Goal: Information Seeking & Learning: Compare options

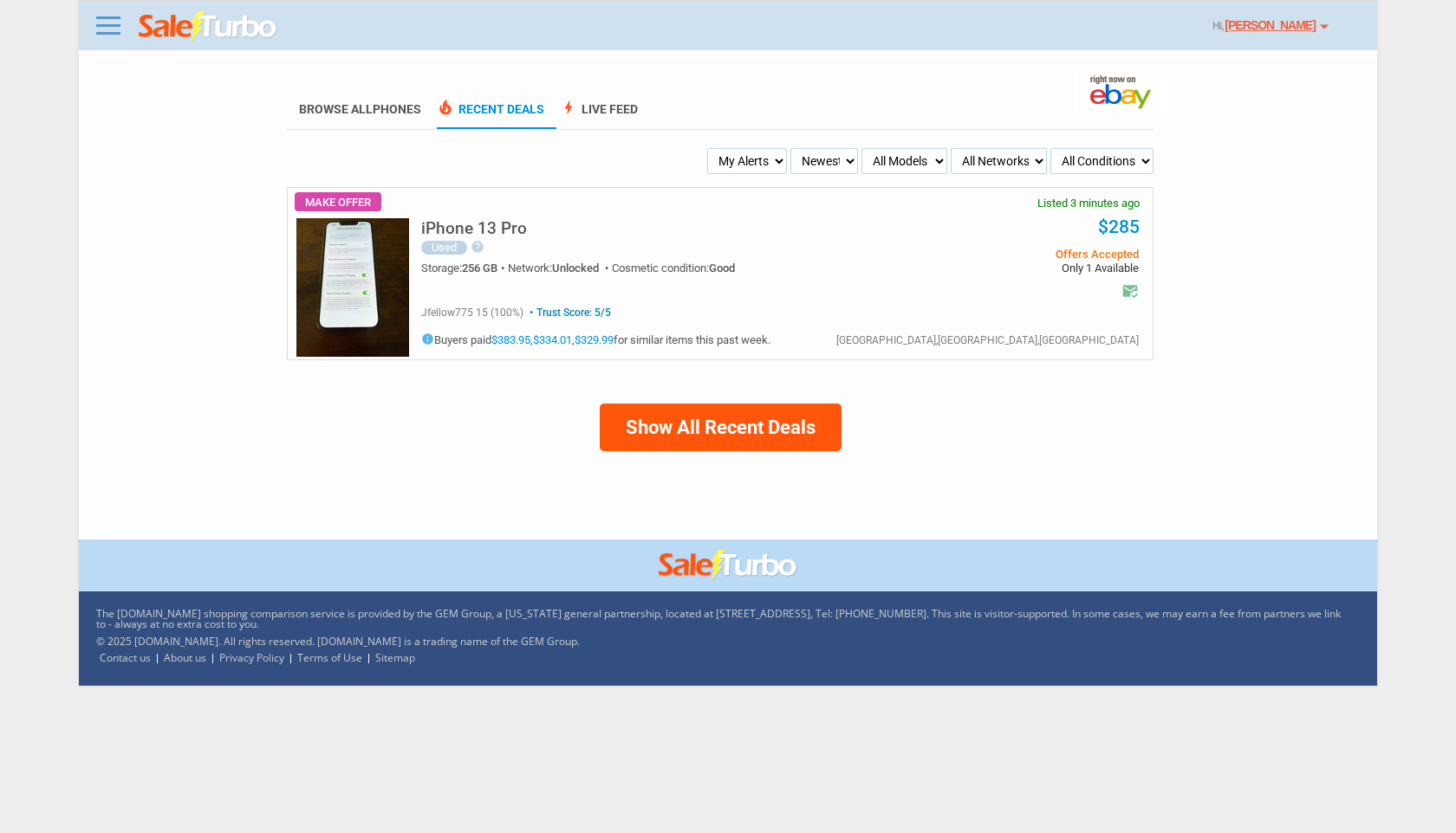
click at [353, 287] on img at bounding box center [352, 287] width 112 height 138
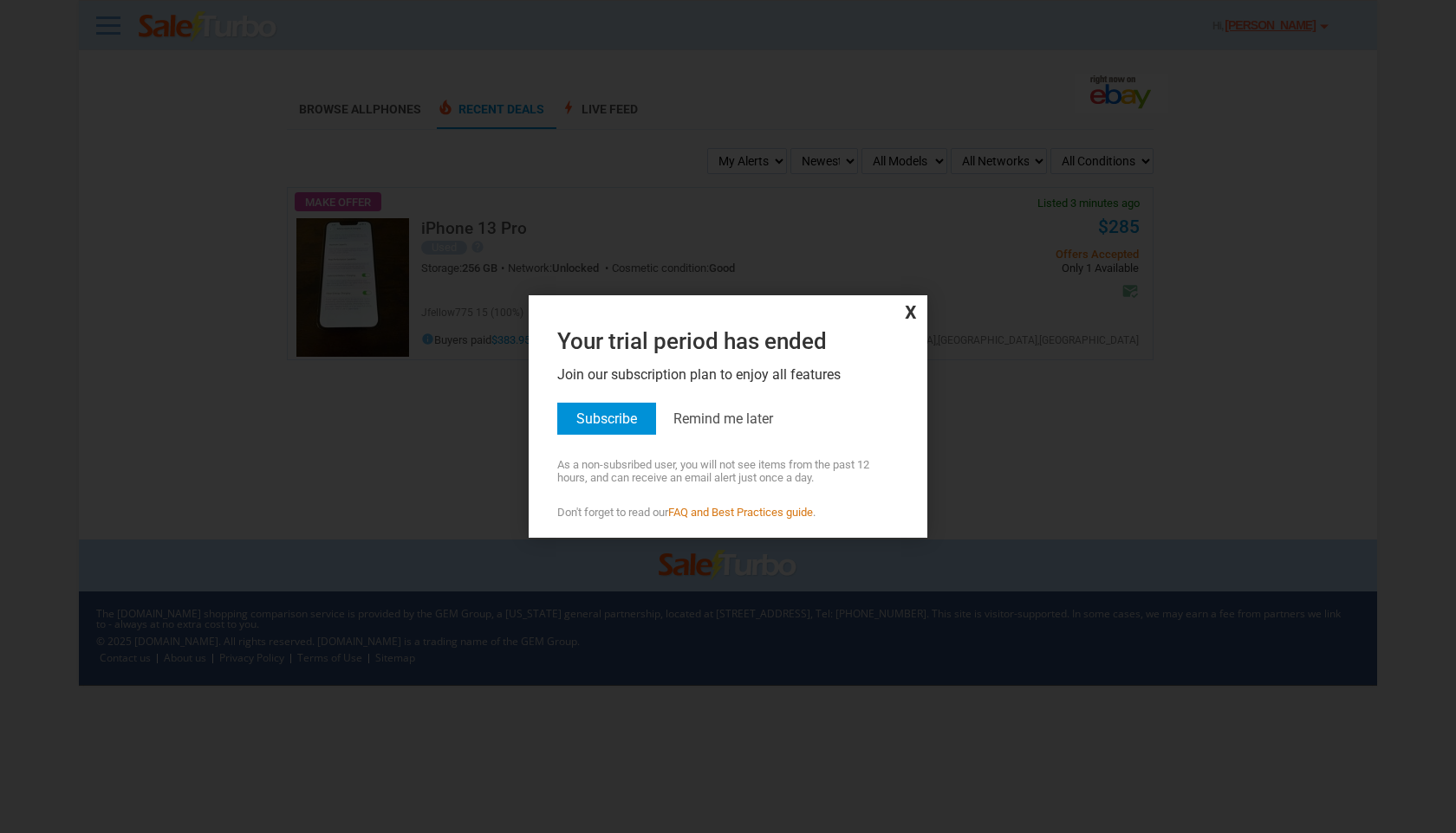
click at [905, 313] on span "x" at bounding box center [728, 311] width 390 height 24
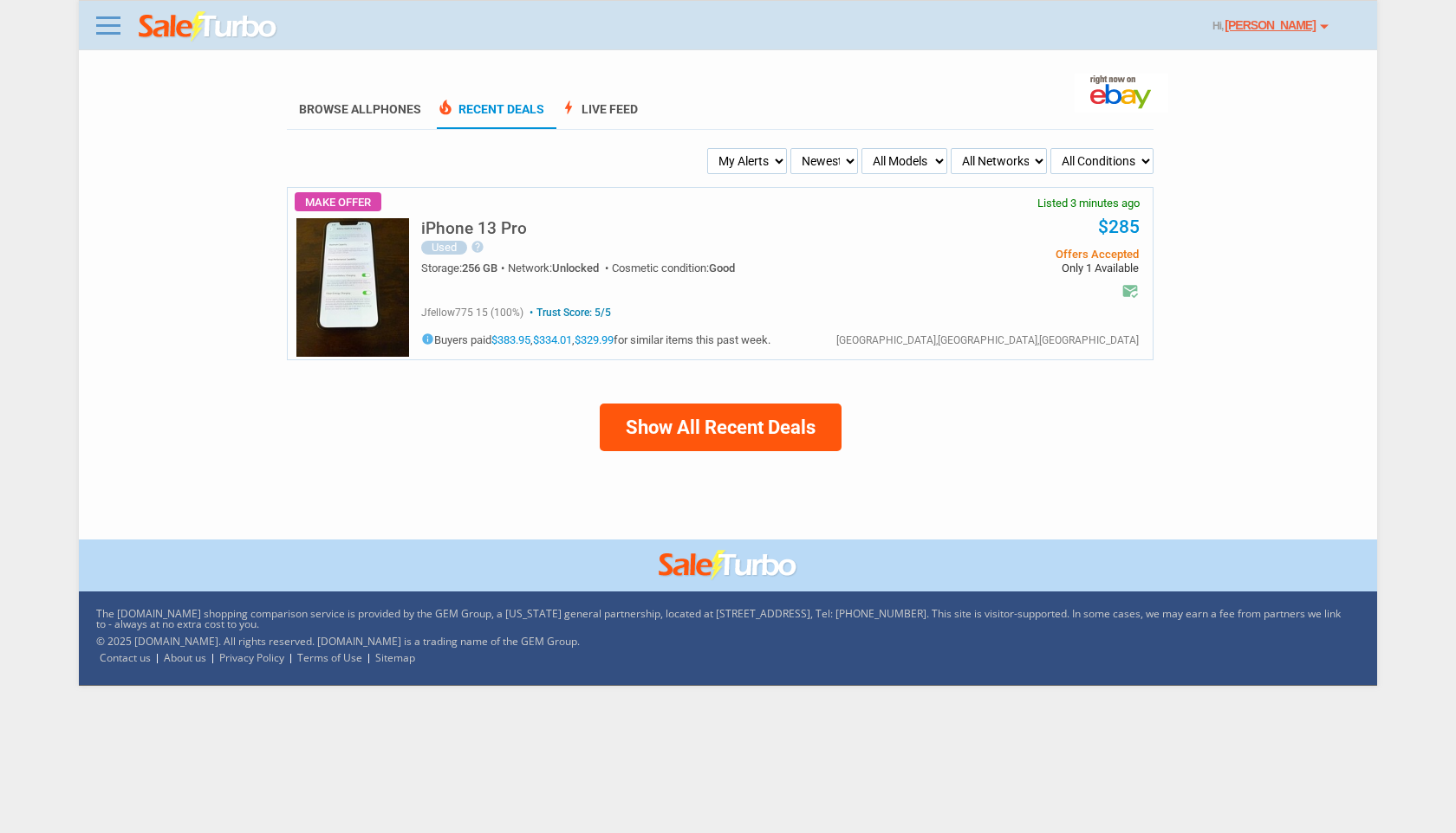
click at [731, 421] on button "Show All Recent Deals" at bounding box center [721, 427] width 242 height 48
select select "all_deals"
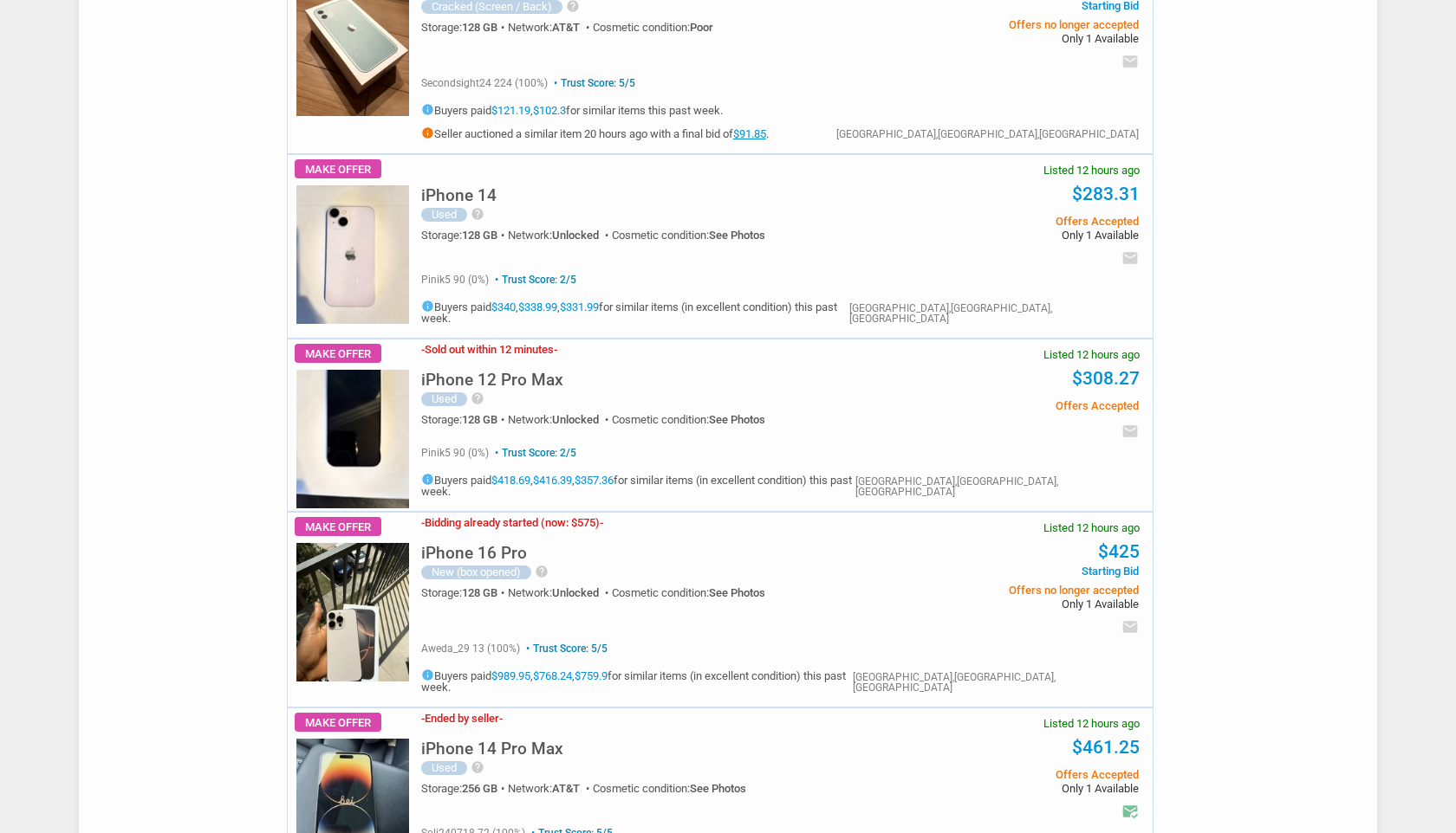
scroll to position [588, 0]
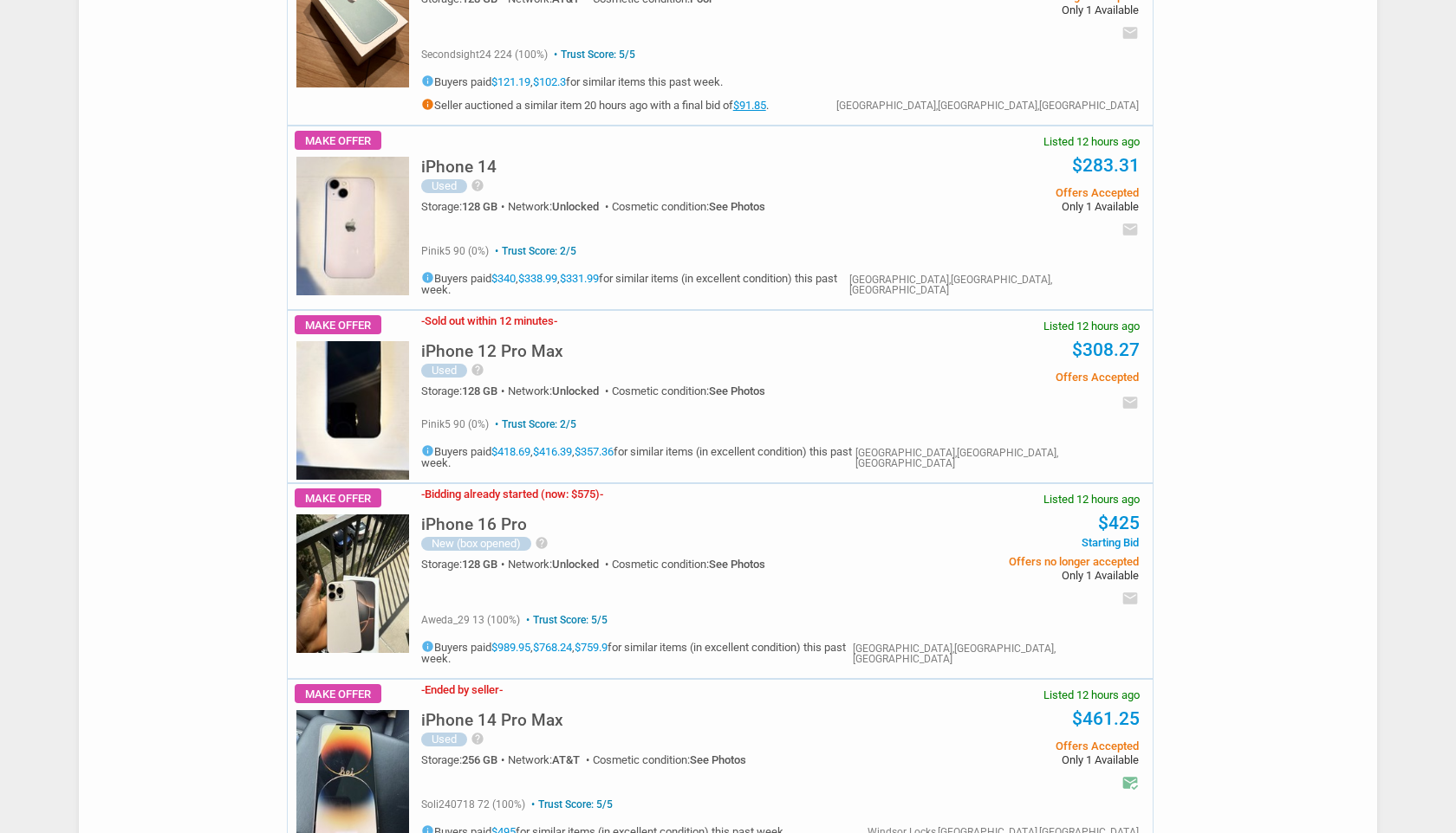
click at [469, 167] on h5 "iPhone 14" at bounding box center [459, 166] width 76 height 17
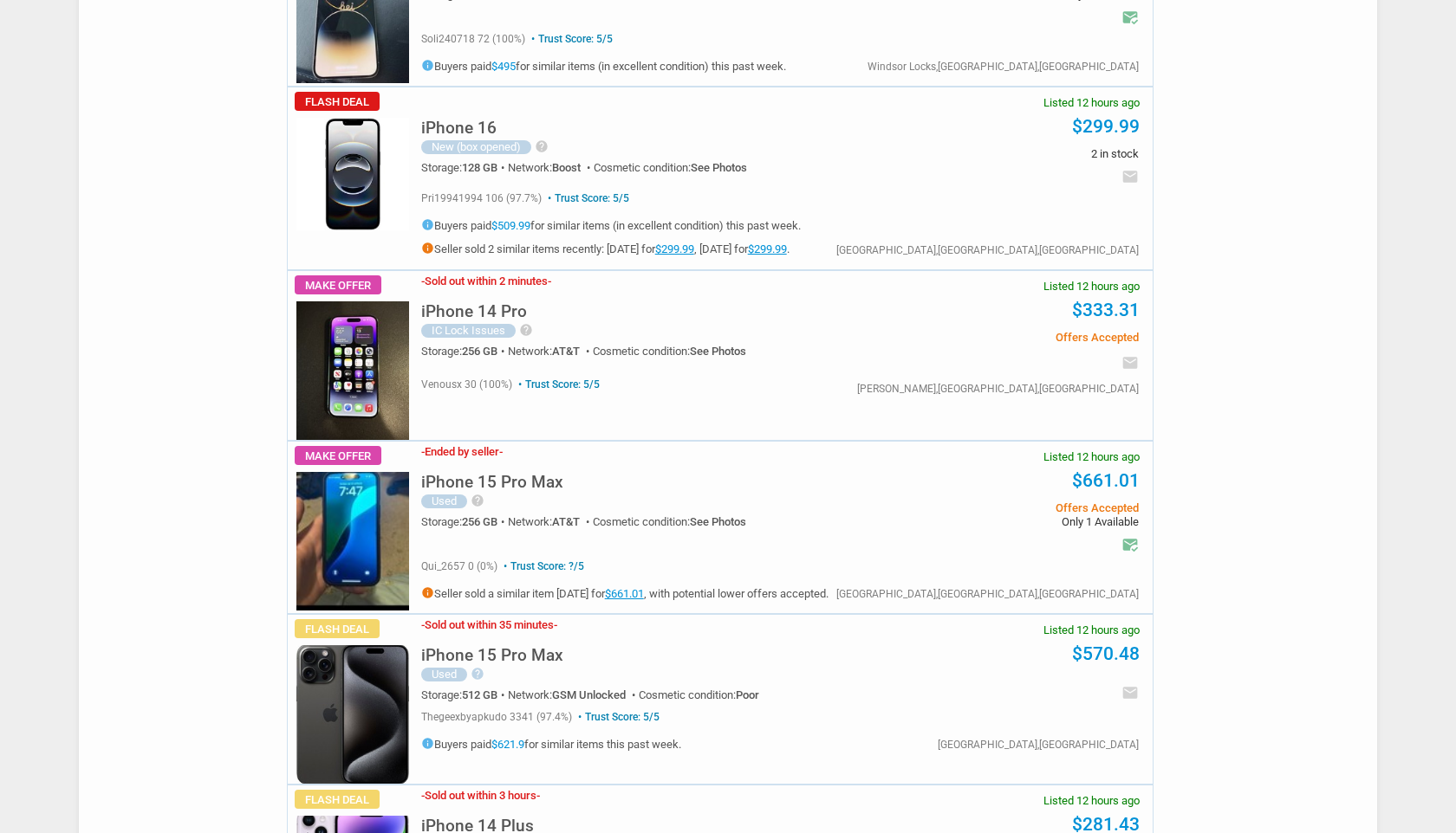
scroll to position [1354, 0]
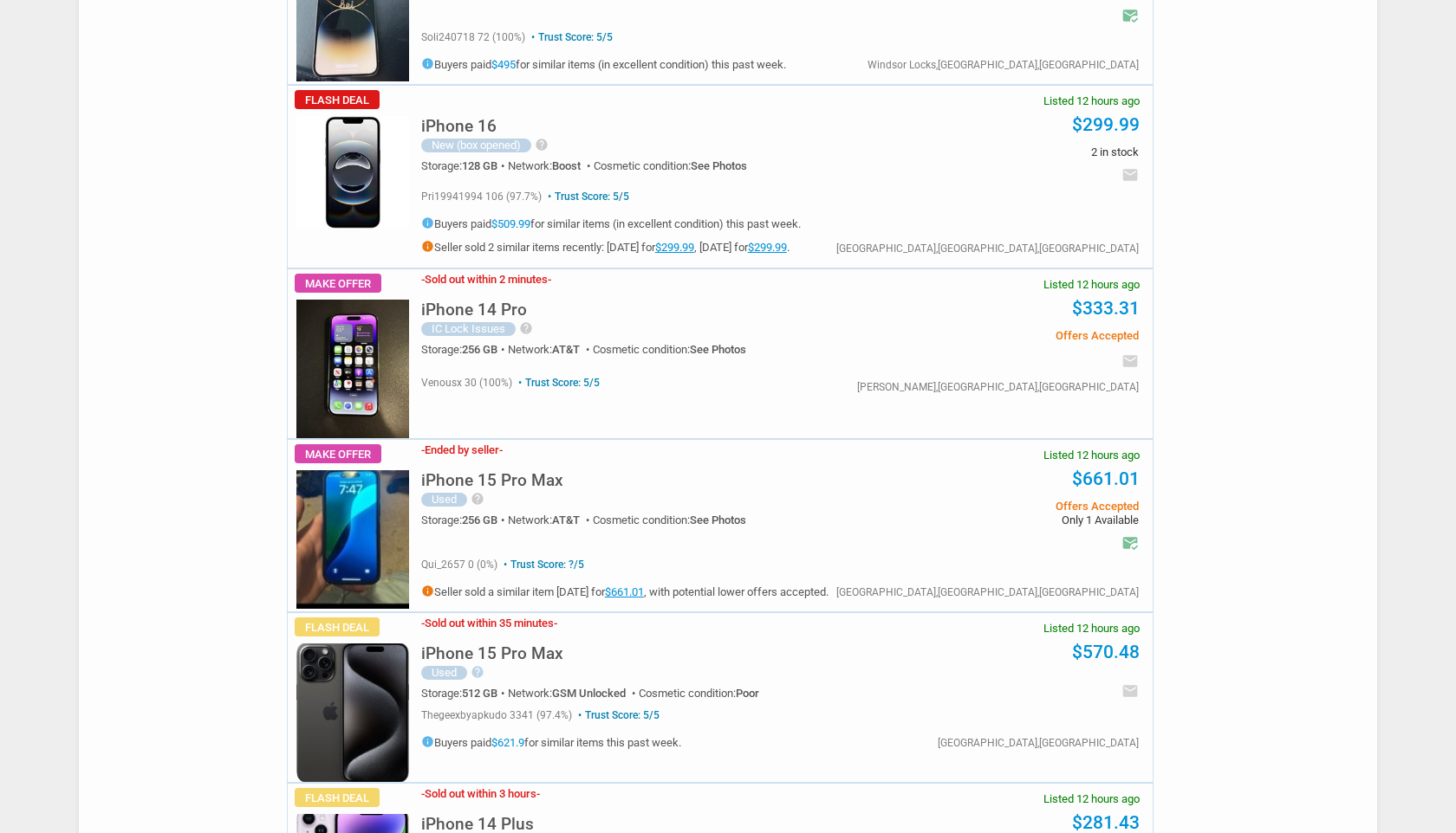
click at [461, 472] on h5 "iPhone 15 Pro Max" at bounding box center [492, 480] width 142 height 17
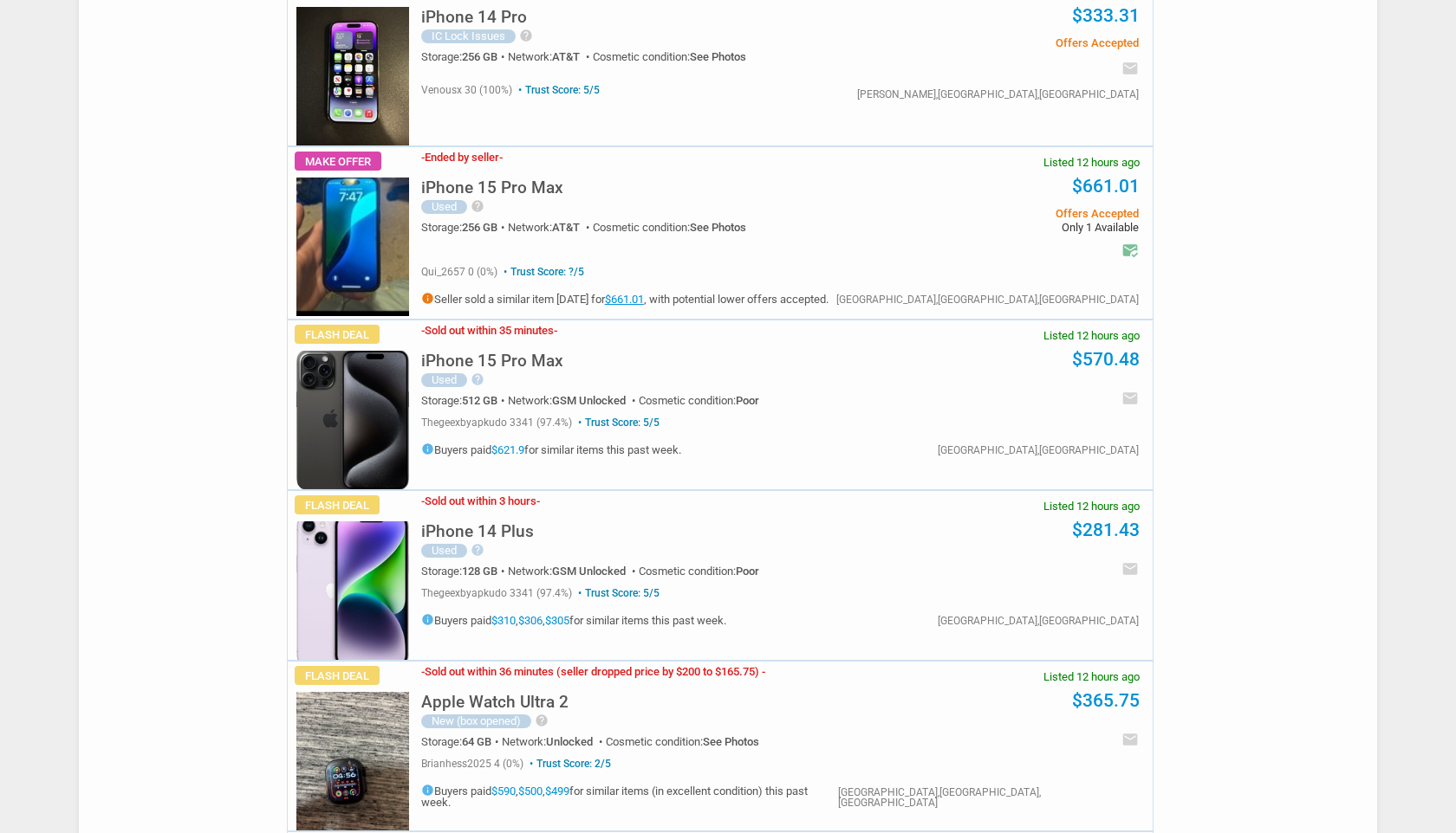
scroll to position [0, 0]
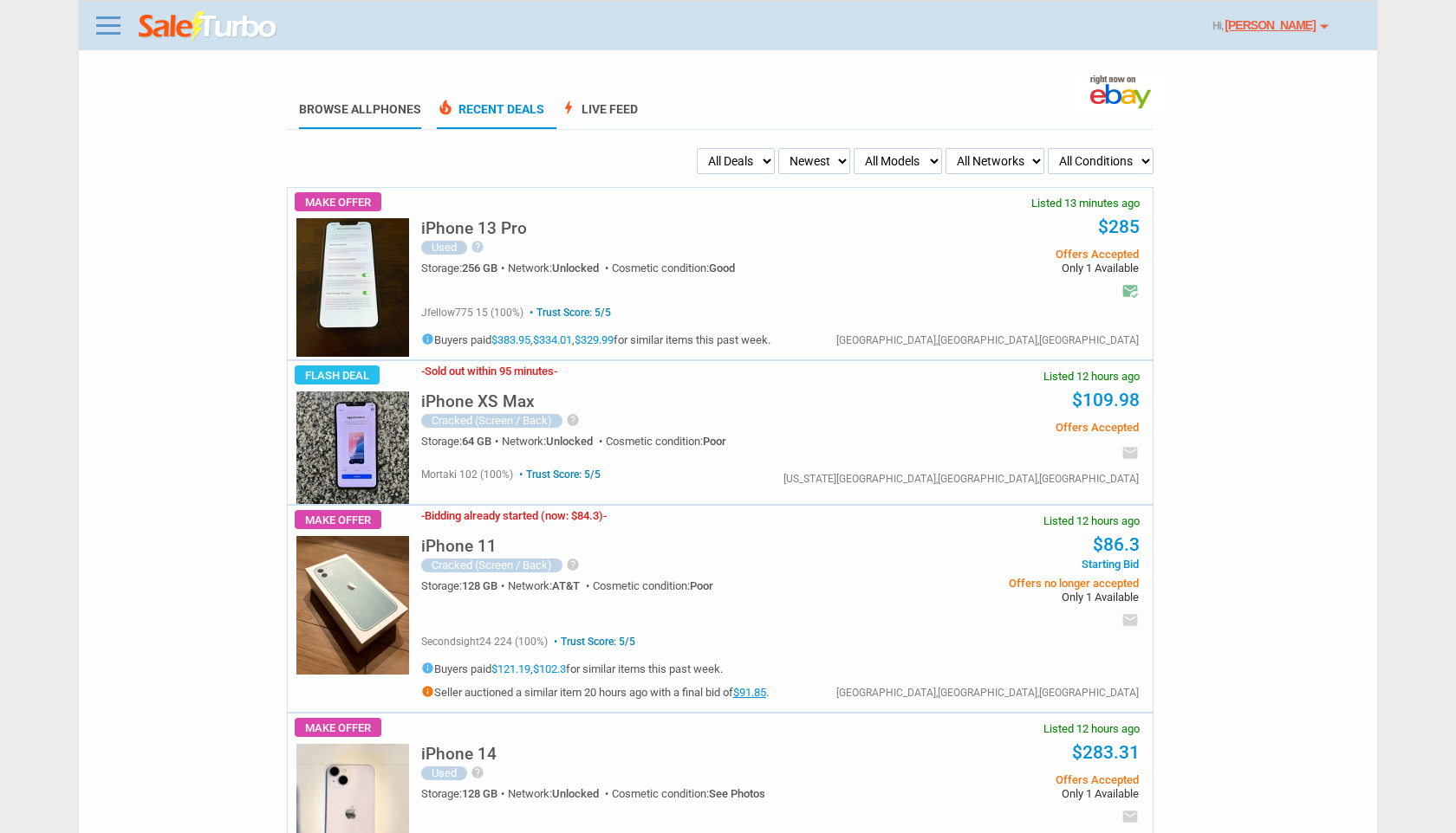
click at [396, 107] on span "Phones" at bounding box center [397, 109] width 49 height 14
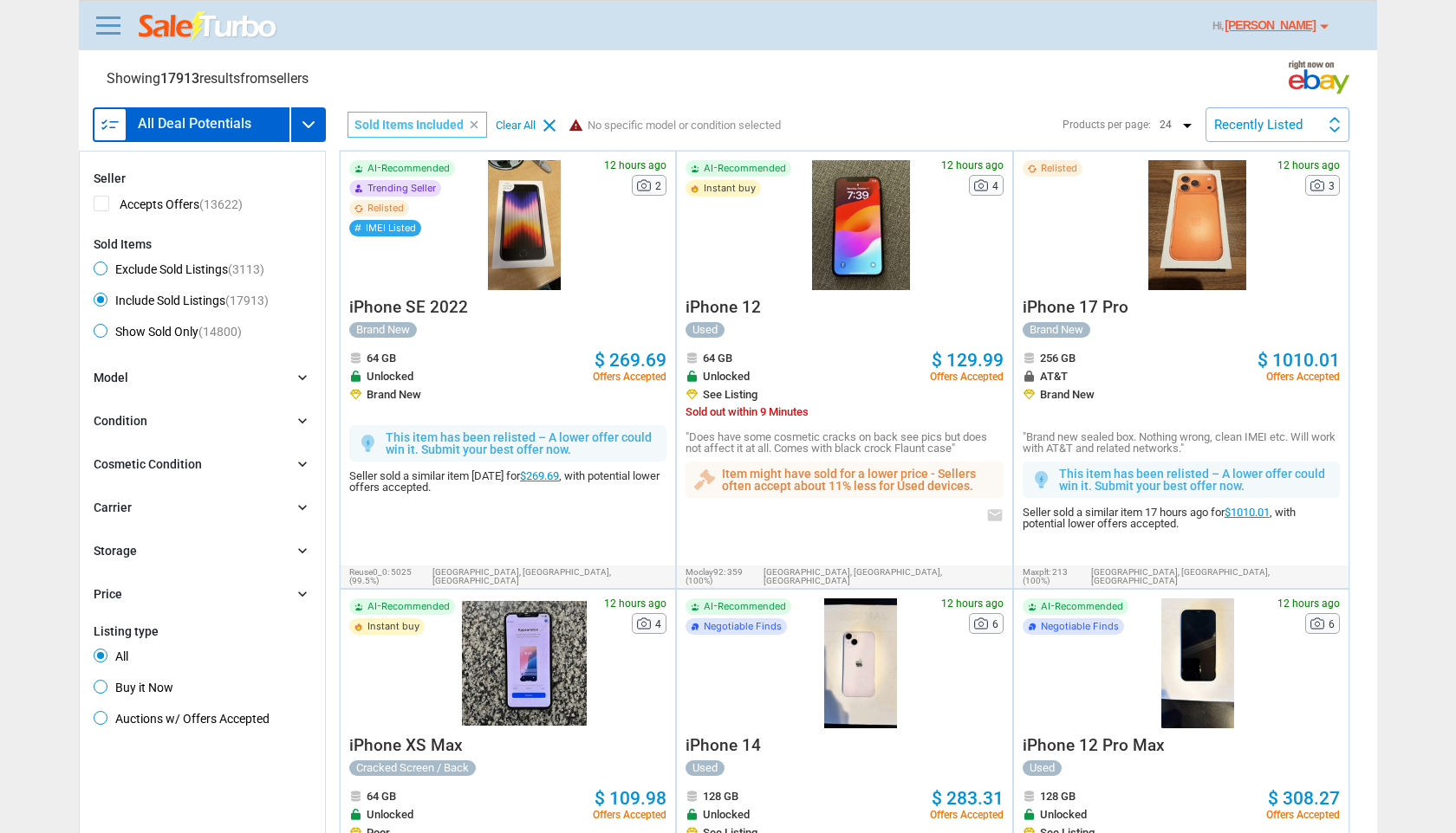
click at [222, 266] on span "Exclude Sold Listings (3113)" at bounding box center [179, 272] width 171 height 21
click at [104, 266] on input "Exclude Sold Listings (3113)" at bounding box center [98, 267] width 11 height 11
radio input "true"
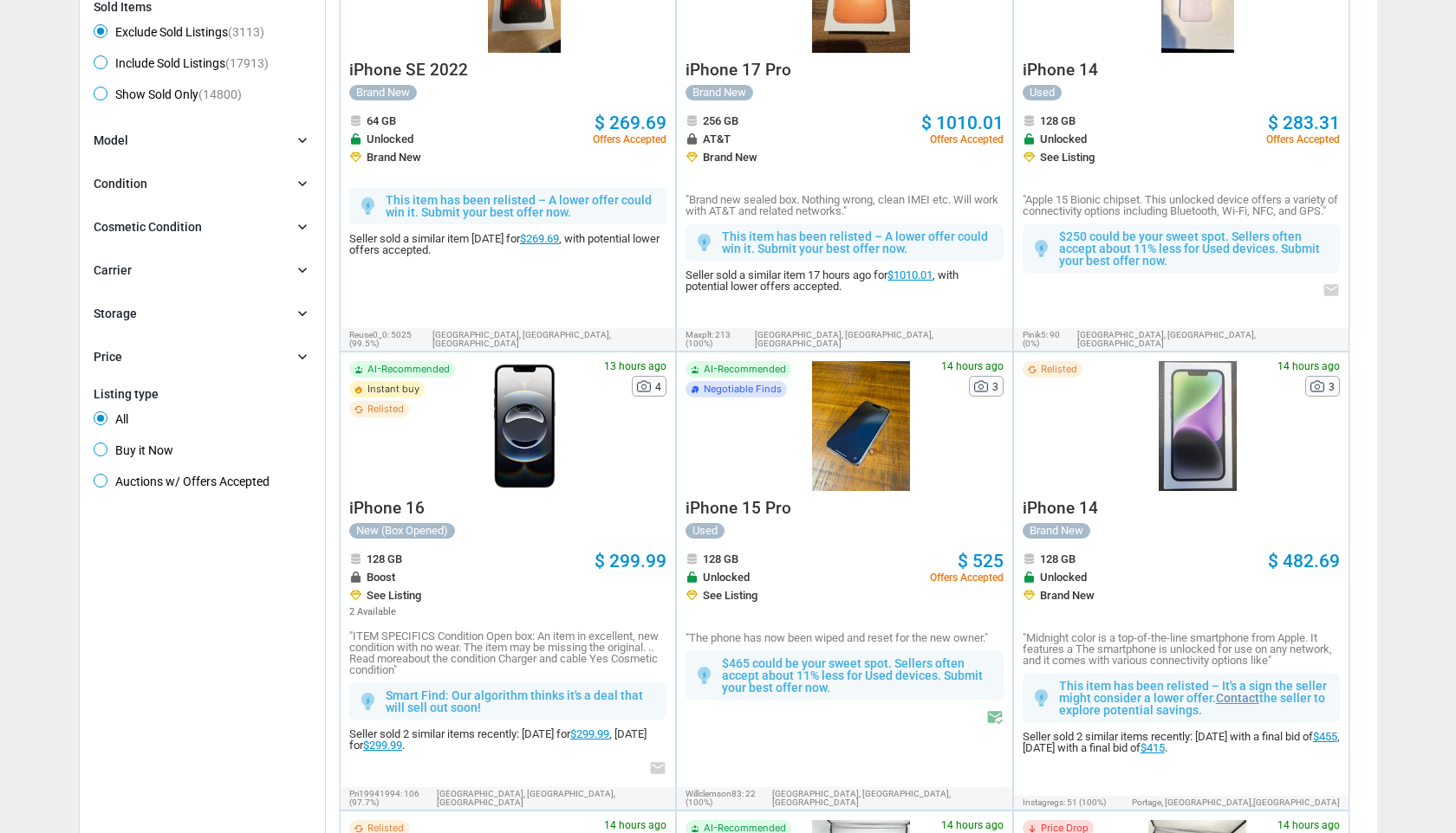
scroll to position [284, 0]
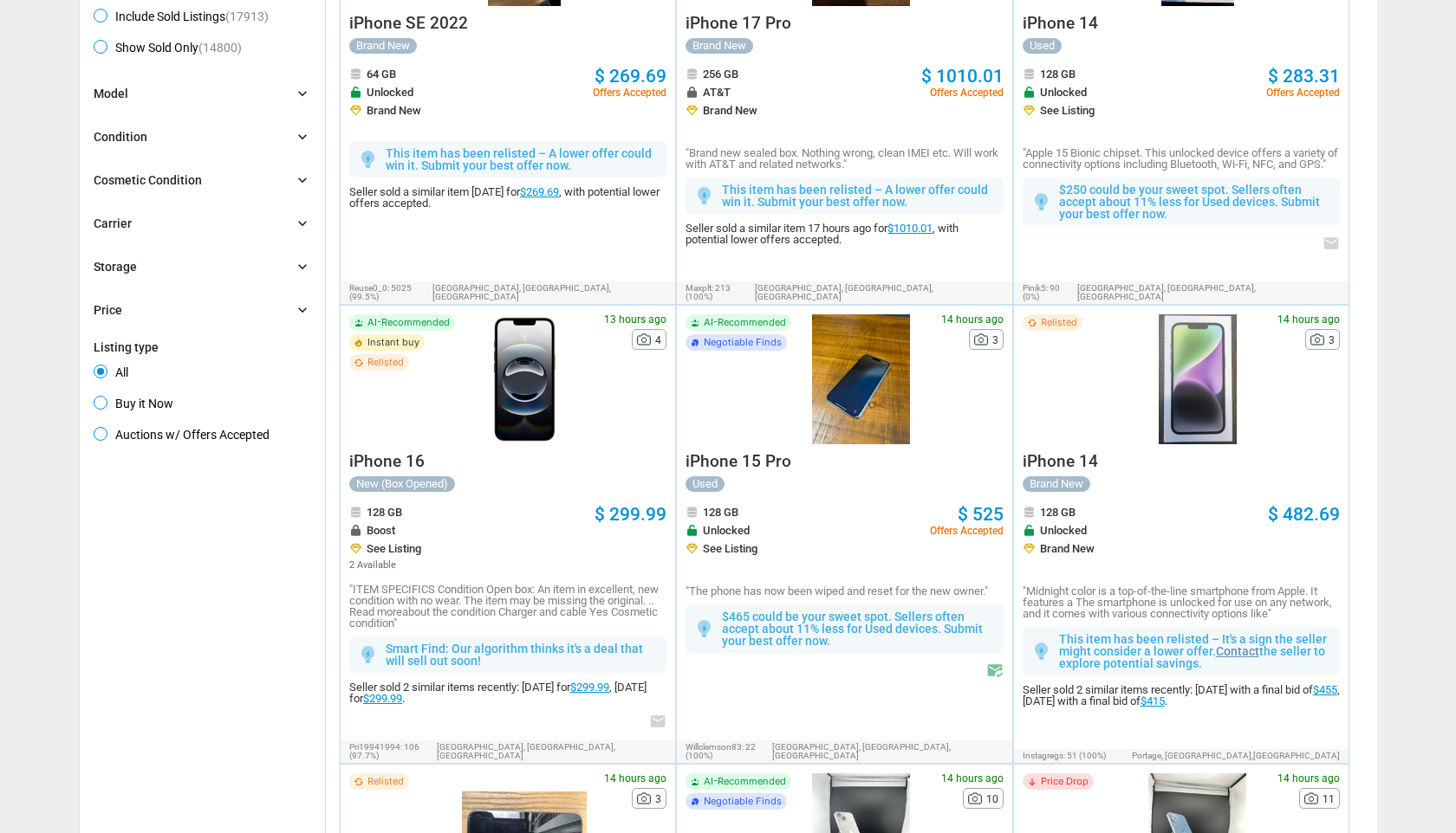
click at [857, 402] on div at bounding box center [860, 379] width 125 height 130
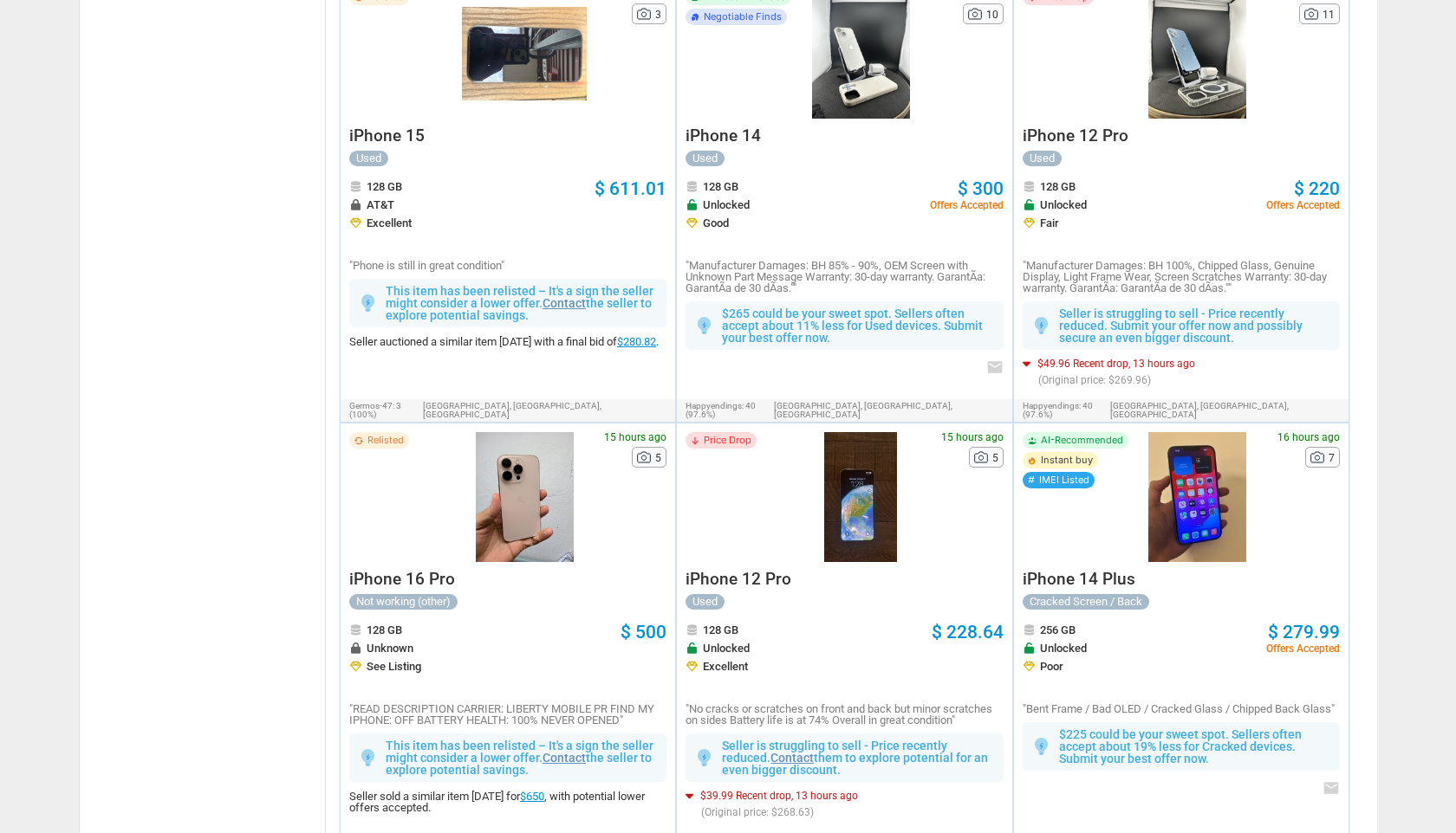
scroll to position [1068, 0]
click at [858, 509] on div at bounding box center [860, 498] width 125 height 130
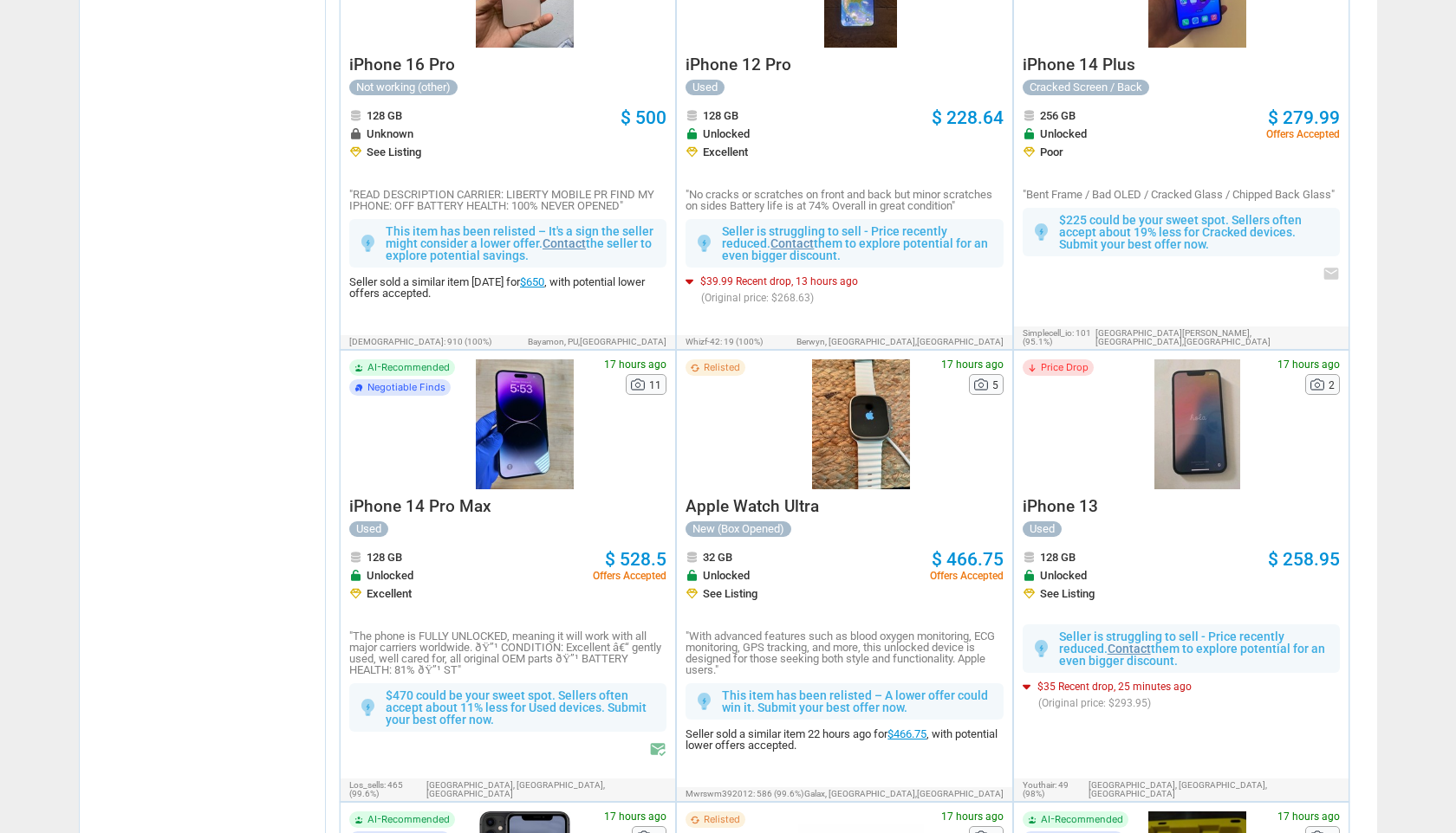
scroll to position [1585, 0]
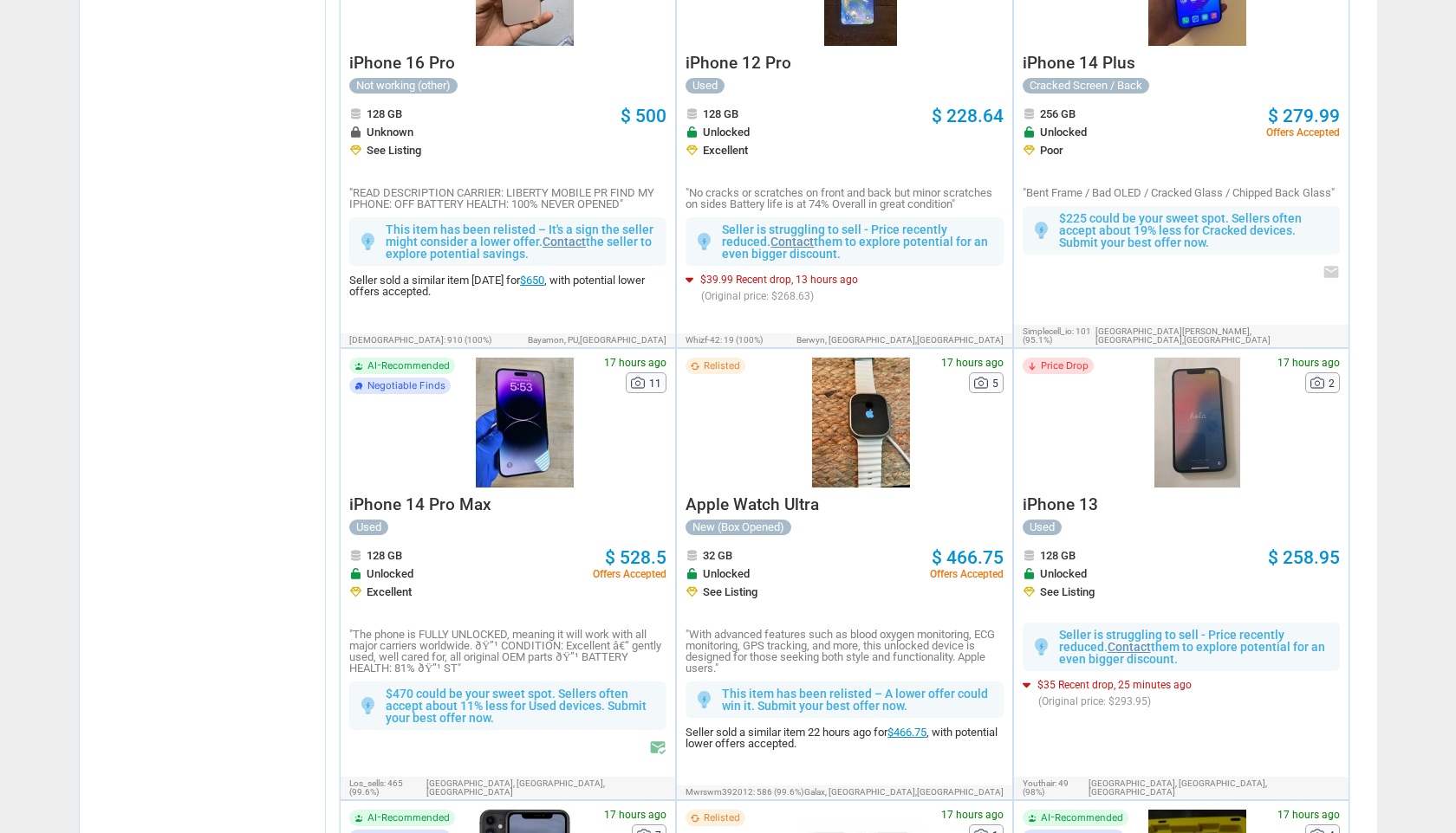
click at [1237, 413] on div at bounding box center [1197, 422] width 125 height 130
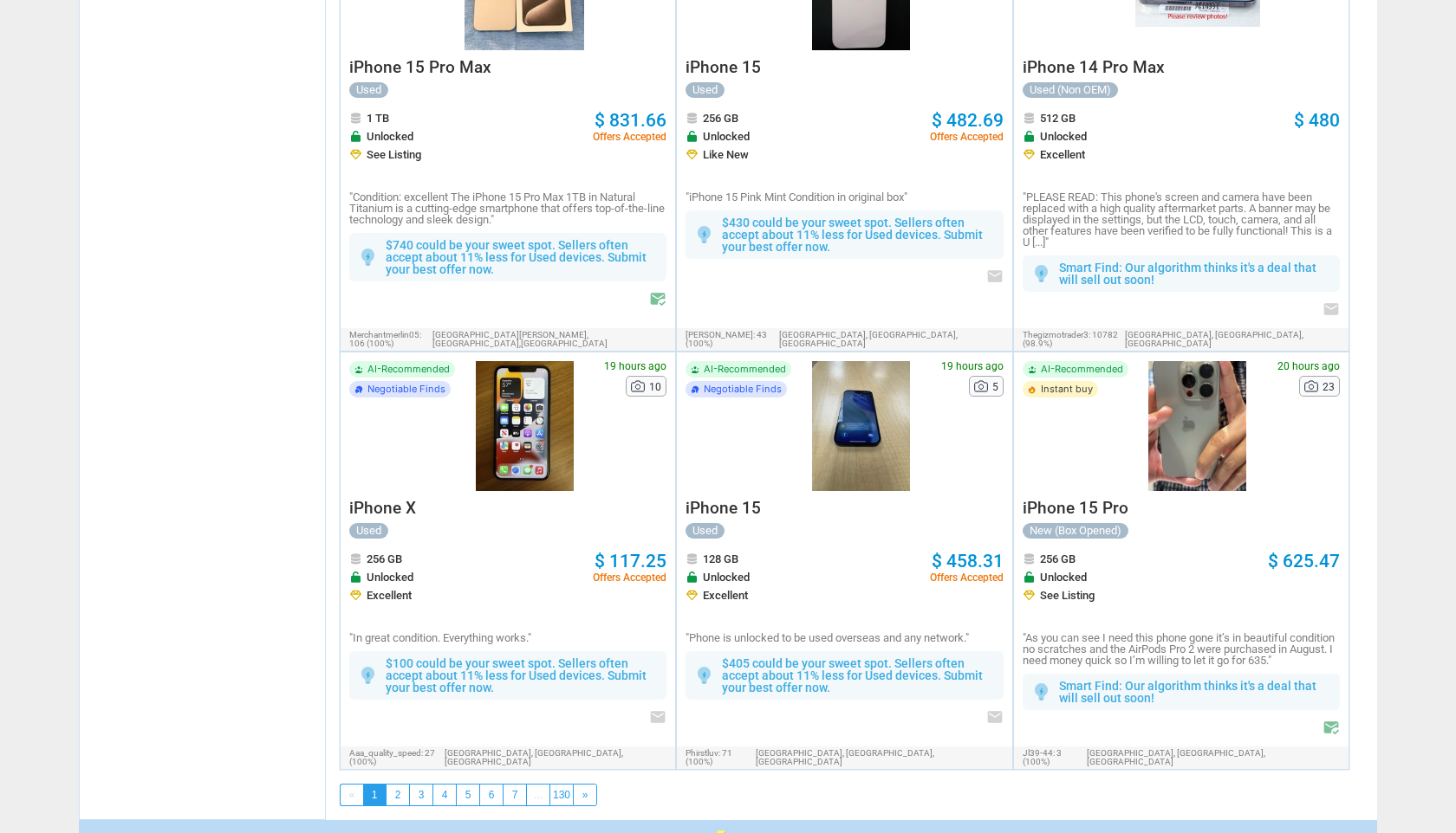
scroll to position [2993, 0]
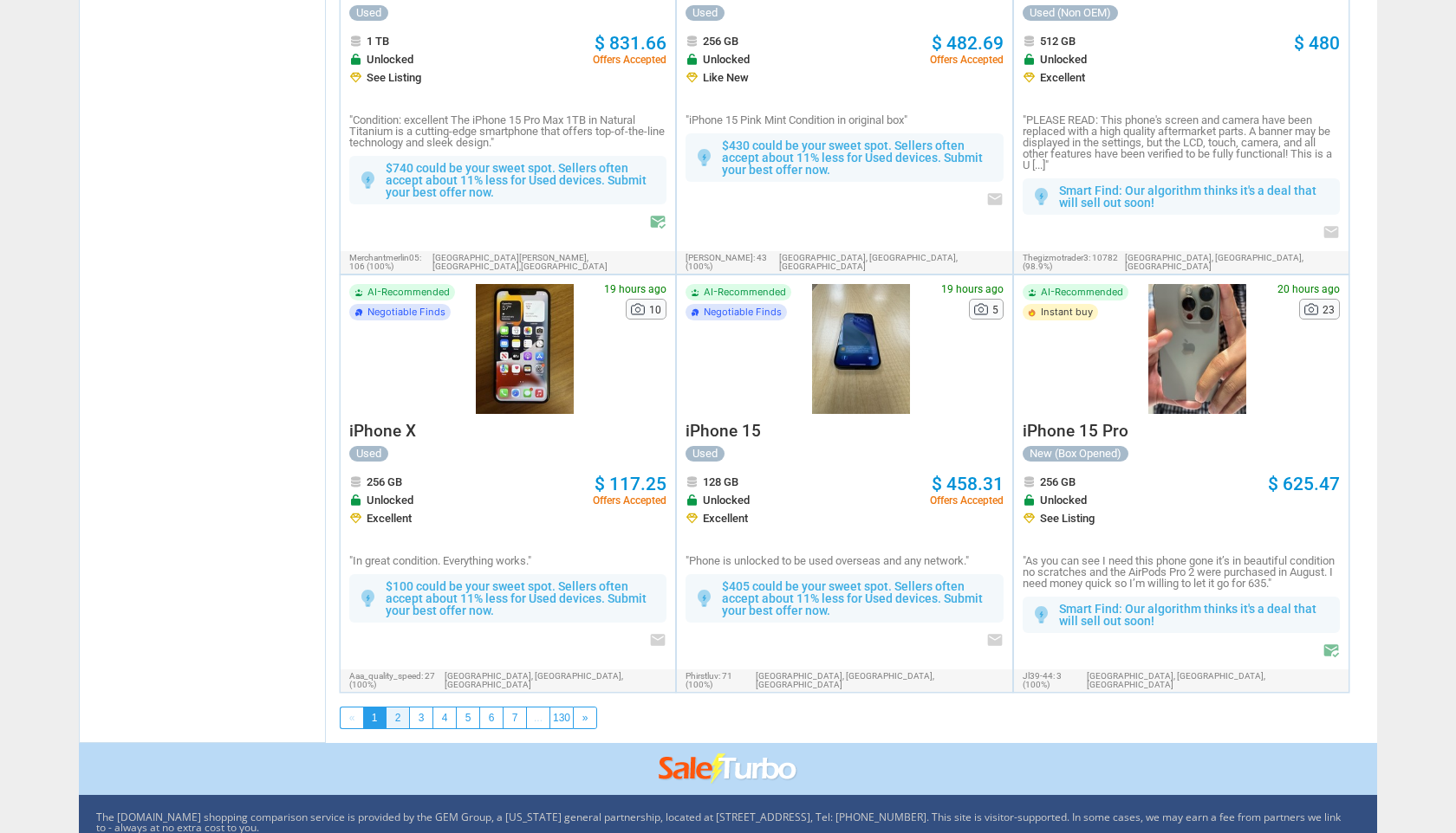
click at [390, 708] on link "2" at bounding box center [398, 718] width 23 height 21
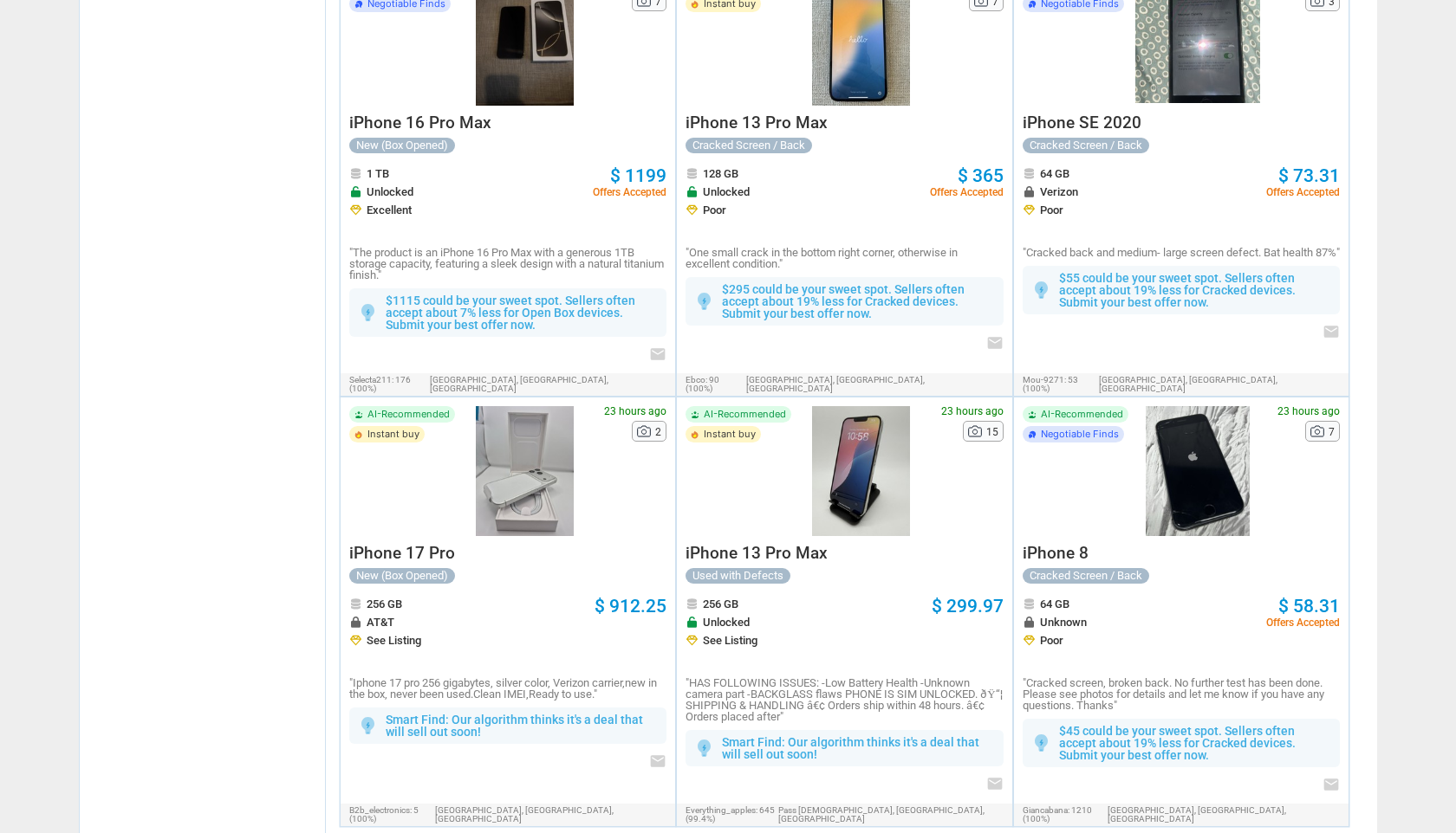
scroll to position [2845, 0]
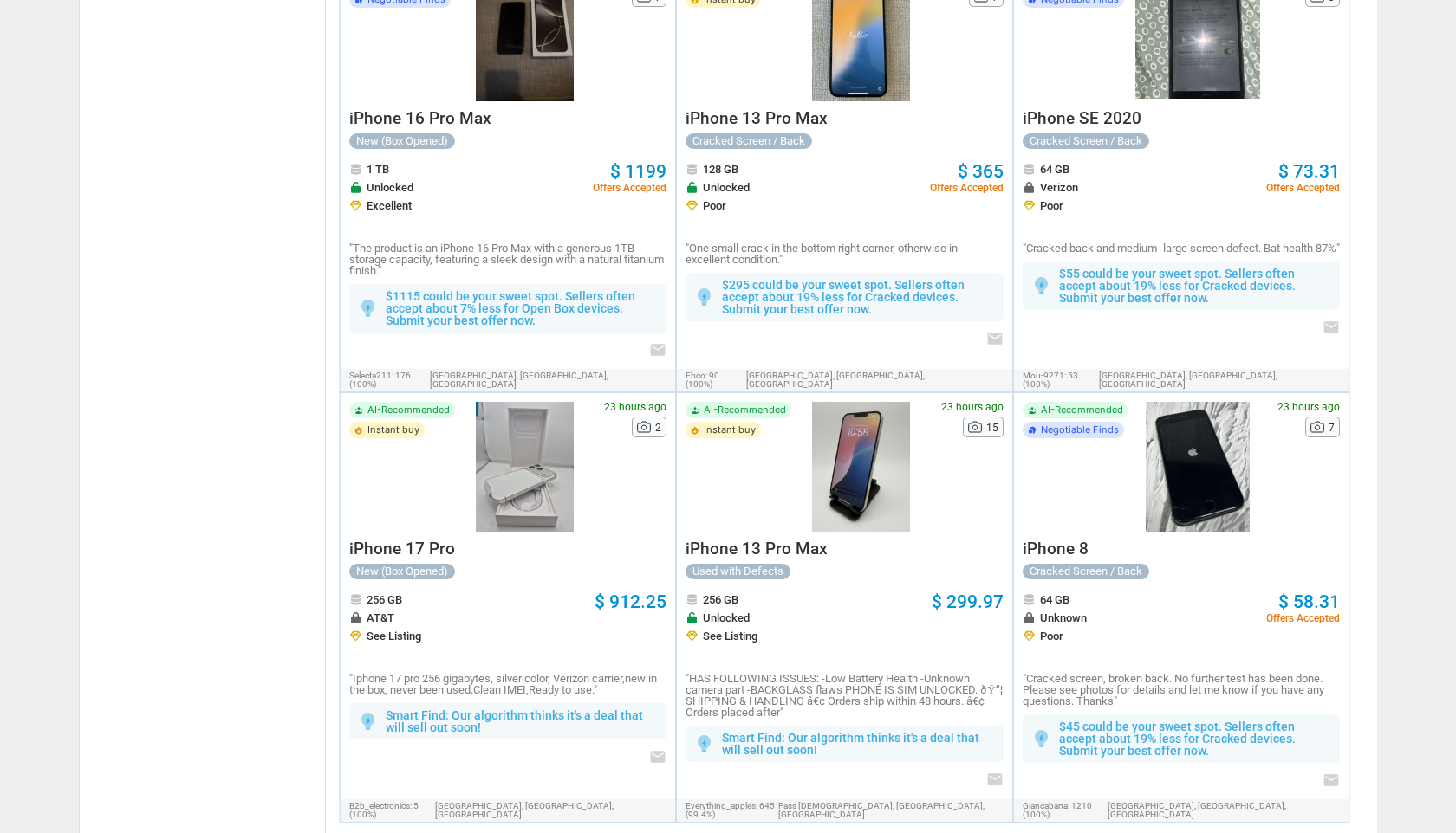
click at [421, 832] on link "3" at bounding box center [421, 848] width 23 height 21
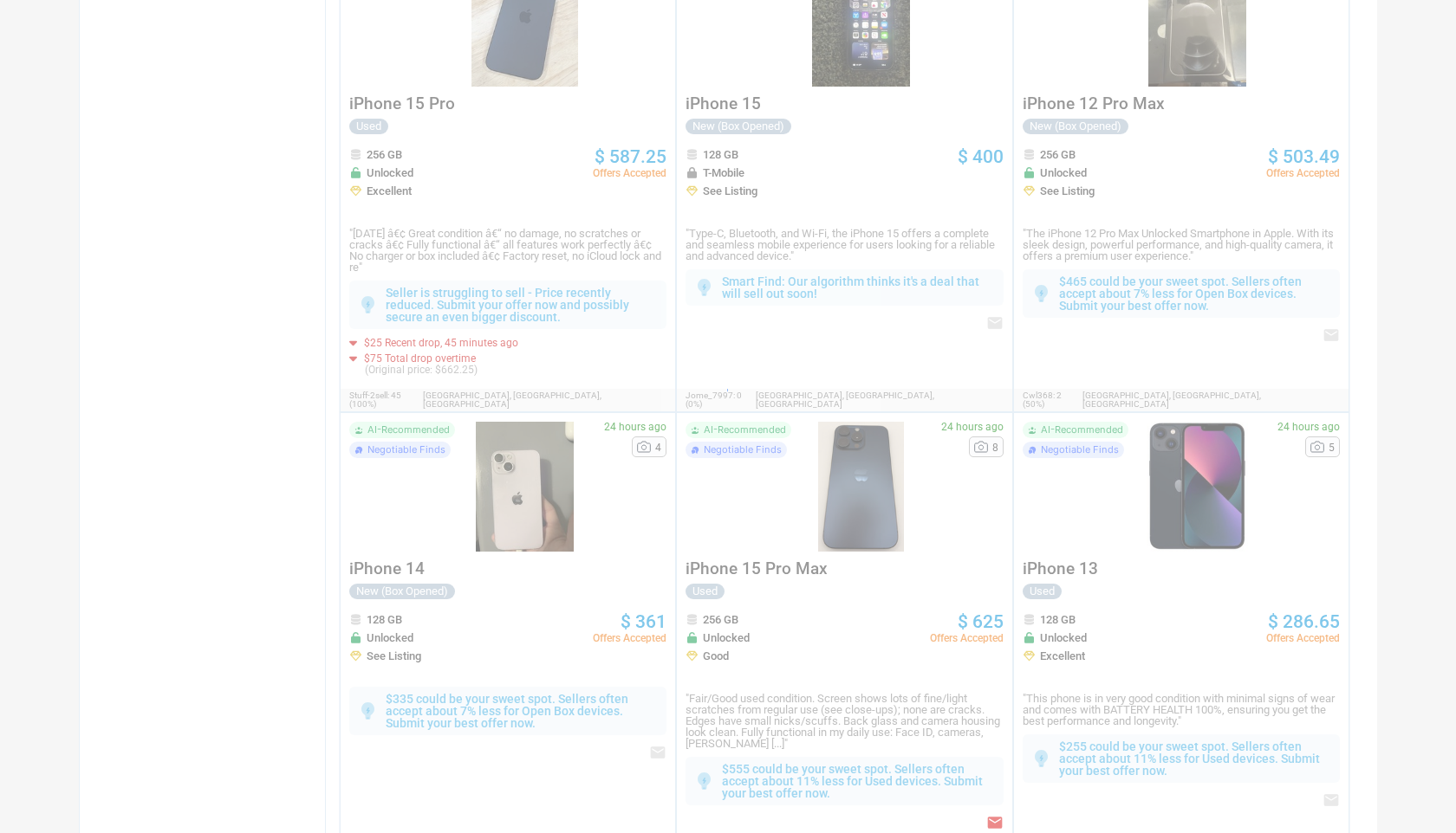
scroll to position [61, 0]
